Goal: Find specific page/section: Find specific page/section

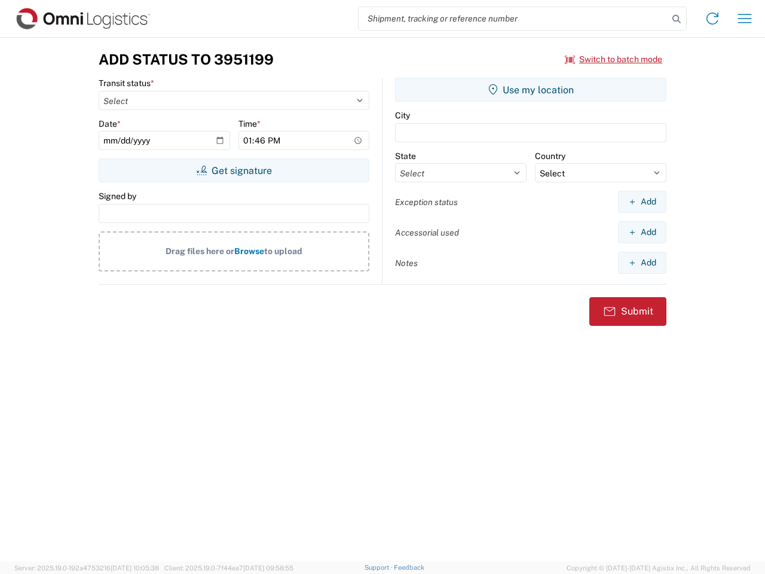
click at [513, 19] on input "search" at bounding box center [514, 18] width 310 height 23
click at [676, 19] on icon at bounding box center [676, 19] width 17 height 17
click at [712, 19] on icon at bounding box center [712, 18] width 19 height 19
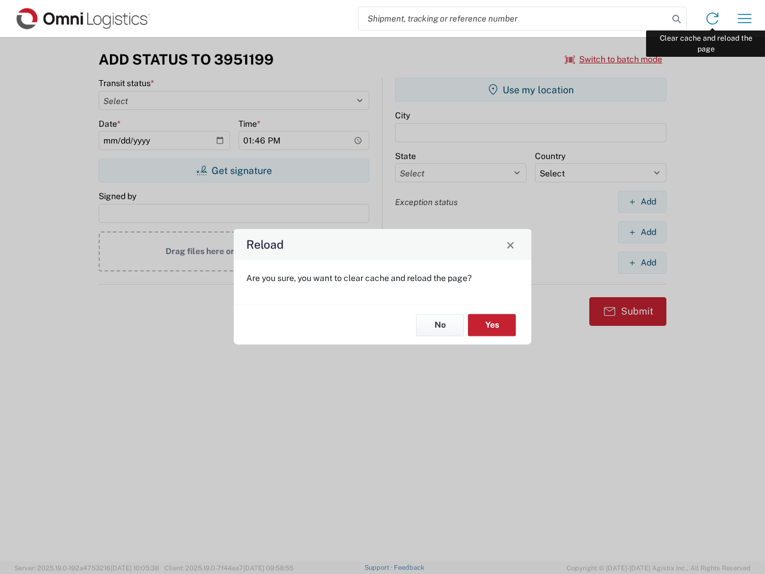
click at [745, 19] on div "Reload Are you sure, you want to clear cache and reload the page? No Yes" at bounding box center [382, 287] width 765 height 574
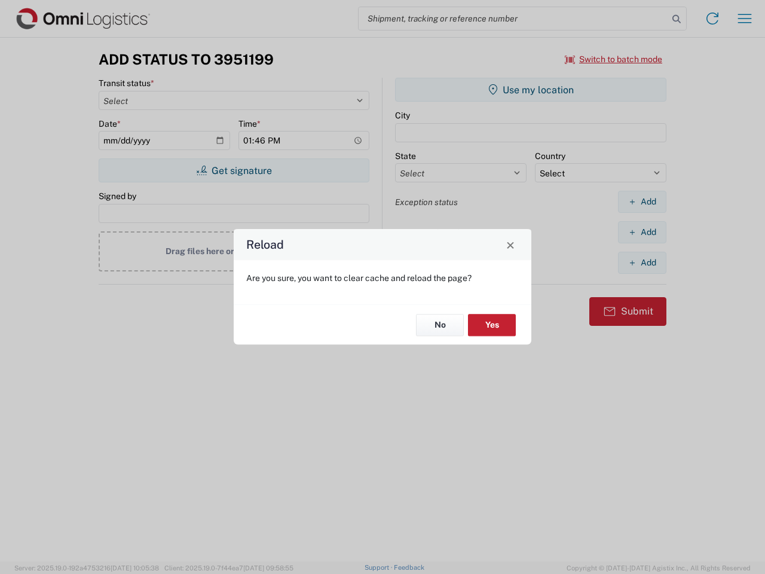
click at [614, 59] on div "Reload Are you sure, you want to clear cache and reload the page? No Yes" at bounding box center [382, 287] width 765 height 574
click at [234, 170] on div "Reload Are you sure, you want to clear cache and reload the page? No Yes" at bounding box center [382, 287] width 765 height 574
click at [531, 90] on div "Reload Are you sure, you want to clear cache and reload the page? No Yes" at bounding box center [382, 287] width 765 height 574
click at [642, 201] on div "Reload Are you sure, you want to clear cache and reload the page? No Yes" at bounding box center [382, 287] width 765 height 574
click at [642, 232] on div "Reload Are you sure, you want to clear cache and reload the page? No Yes" at bounding box center [382, 287] width 765 height 574
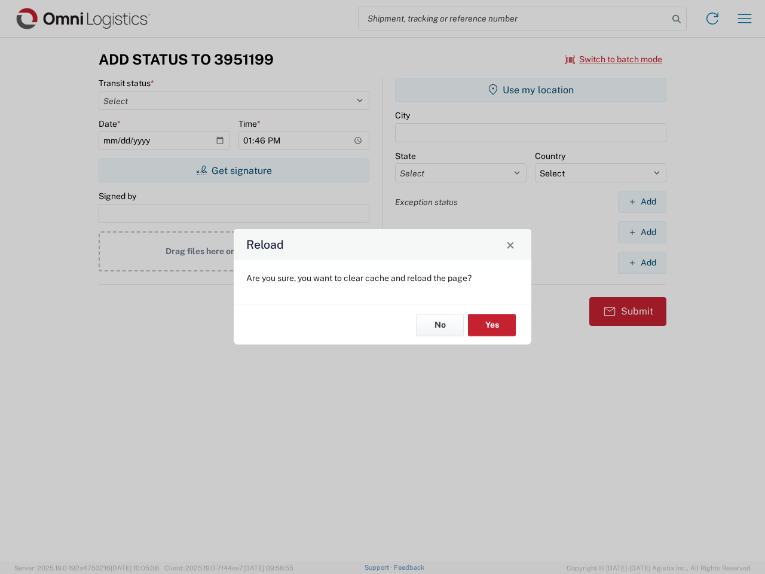
click at [642, 262] on div "Reload Are you sure, you want to clear cache and reload the page? No Yes" at bounding box center [382, 287] width 765 height 574
